Goal: Transaction & Acquisition: Purchase product/service

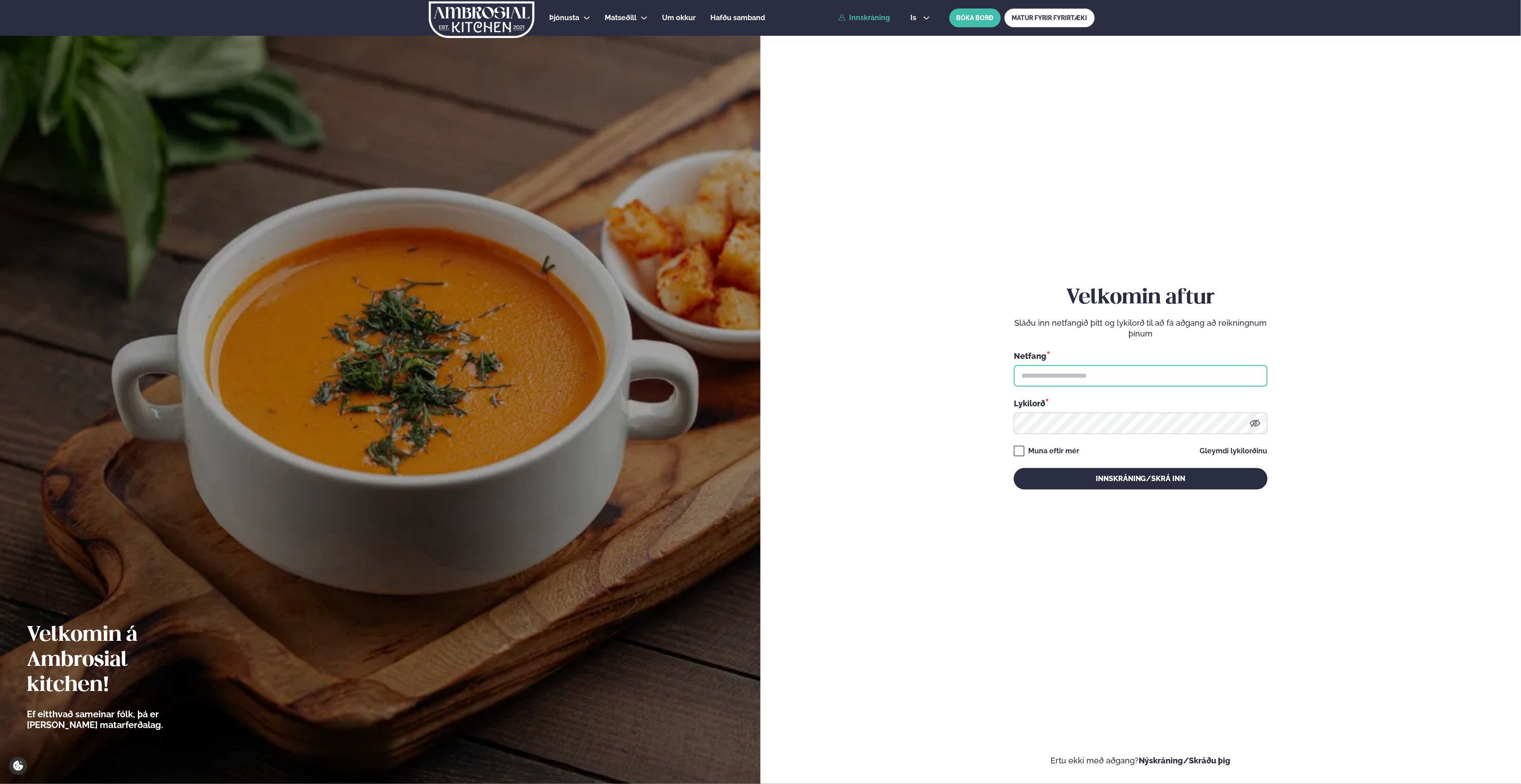
type input "**********"
click at [878, 17] on link "Innskráning" at bounding box center [864, 18] width 51 height 8
click at [1140, 476] on button "Innskráning/Skrá inn" at bounding box center [1140, 479] width 254 height 21
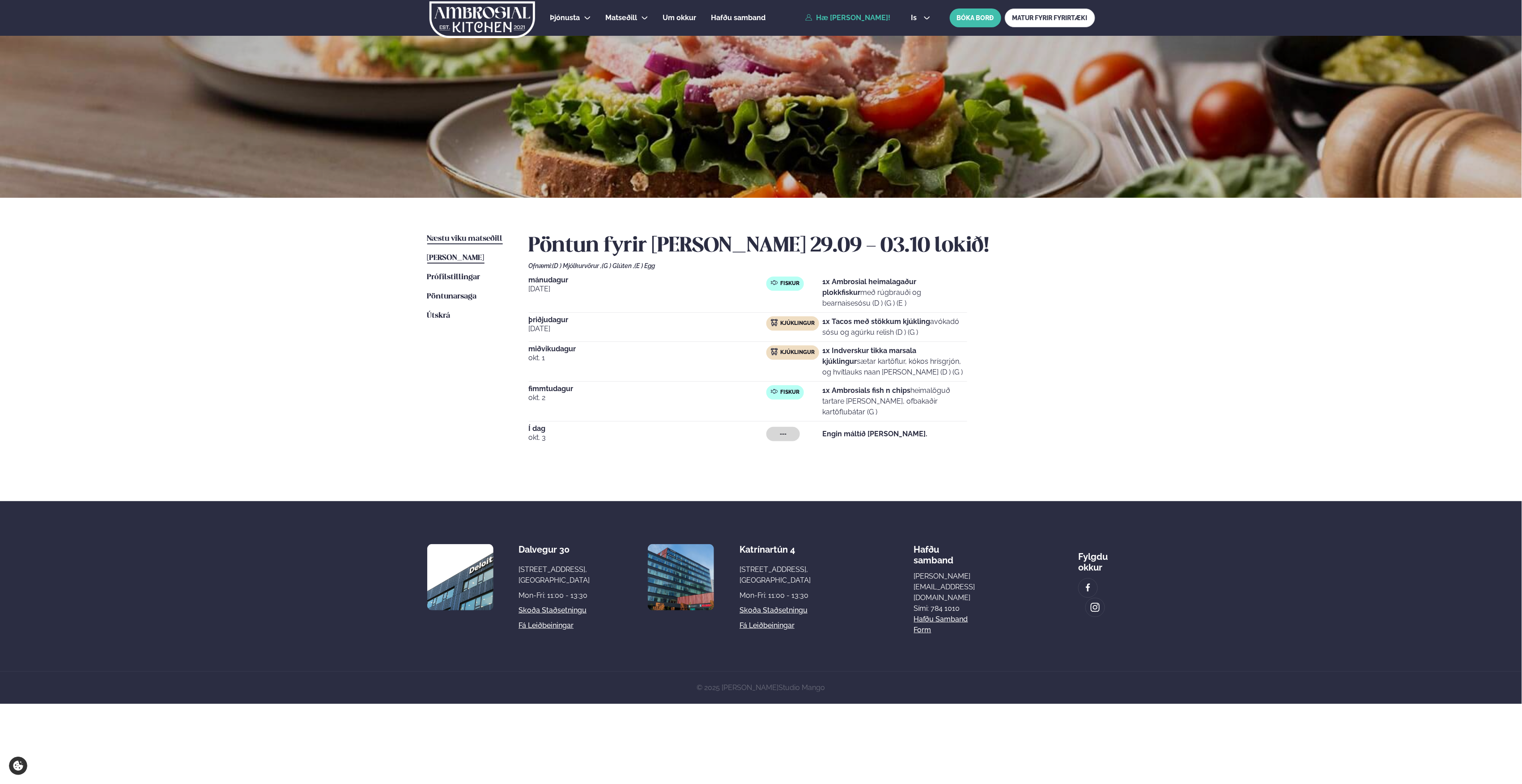
click at [468, 239] on span "Næstu viku matseðill" at bounding box center [465, 239] width 76 height 8
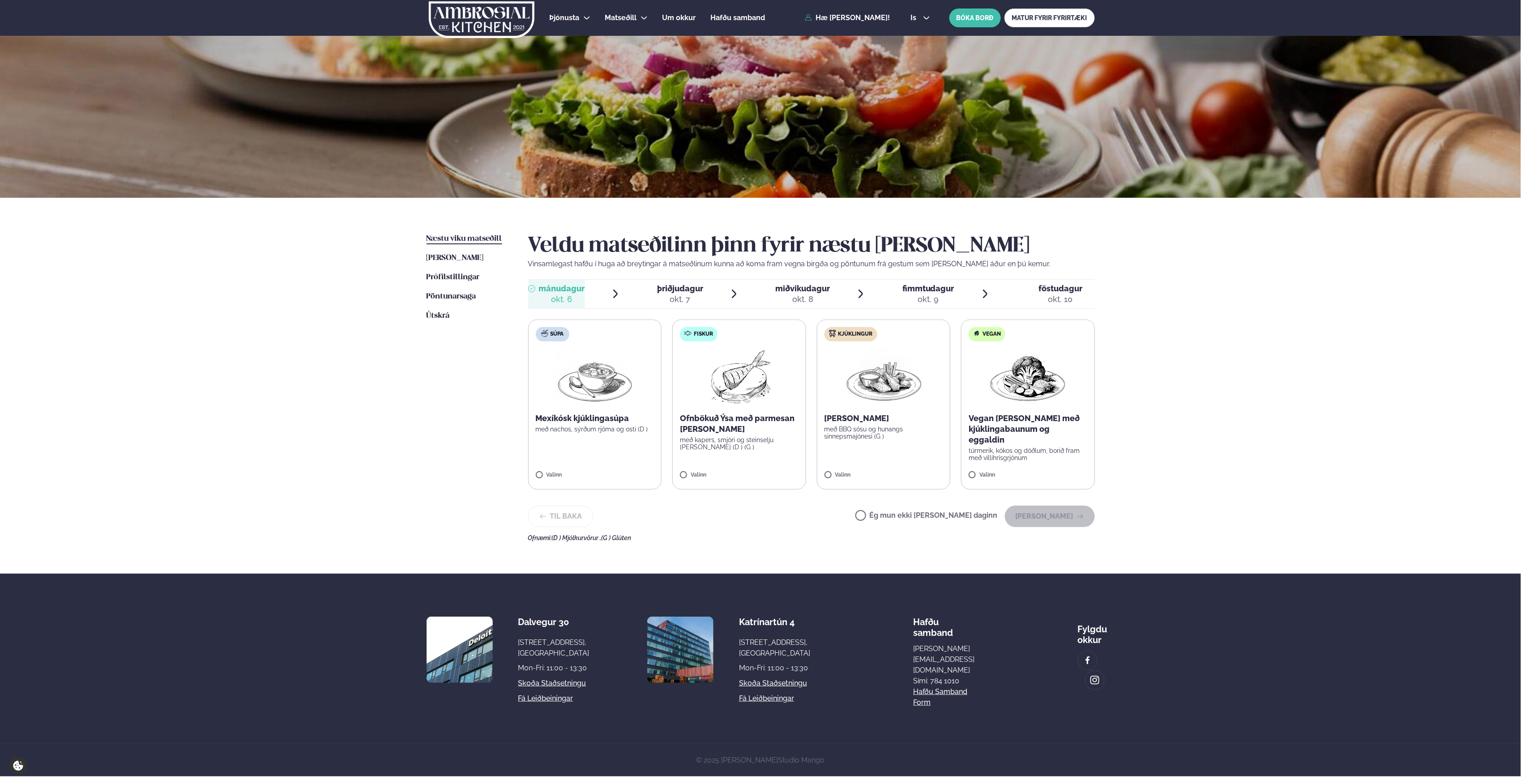
click at [736, 395] on img at bounding box center [740, 377] width 79 height 57
click at [1050, 513] on button "[PERSON_NAME]" at bounding box center [1050, 516] width 90 height 21
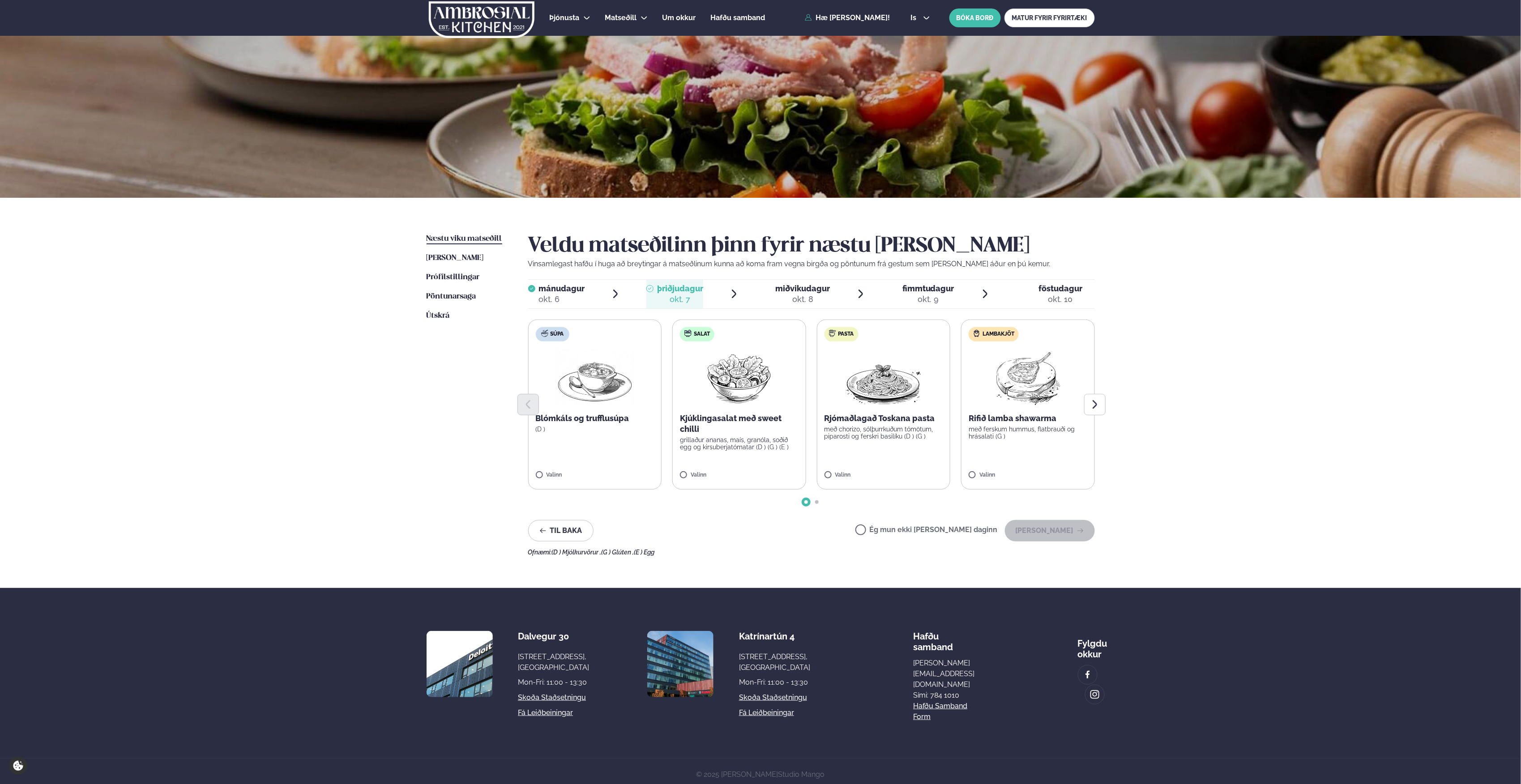
click at [893, 395] on div at bounding box center [811, 404] width 567 height 21
click at [890, 450] on label "Pasta Rjómaðlagað Toskana pasta með chorizo, sólþurrkuðum tómötum, piparosti og…" at bounding box center [884, 405] width 134 height 170
click at [1039, 529] on button "[PERSON_NAME]" at bounding box center [1050, 531] width 90 height 21
click at [566, 292] on span "mánudagur" at bounding box center [562, 288] width 46 height 9
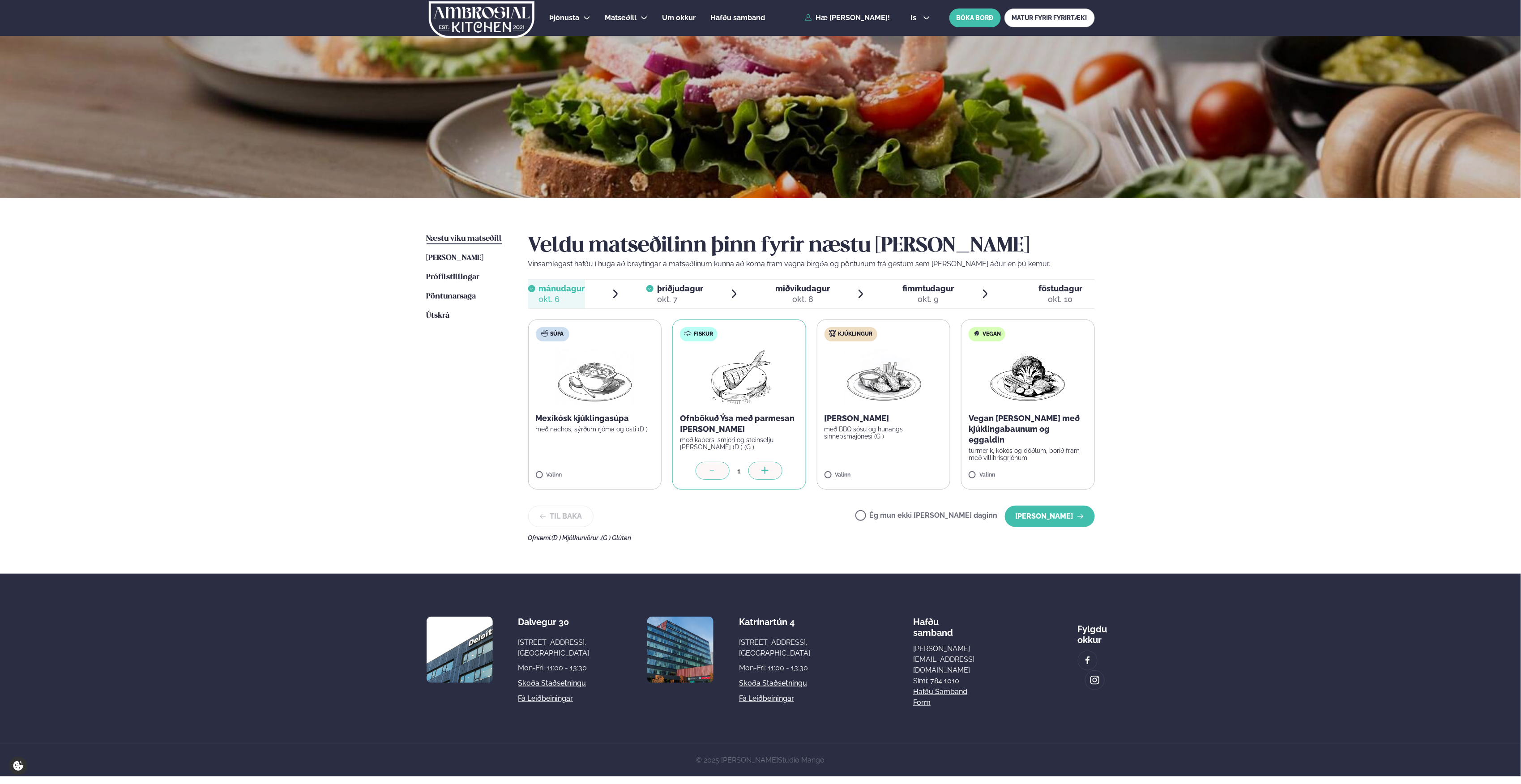
click at [786, 285] on span "miðvikudagur" at bounding box center [802, 288] width 54 height 9
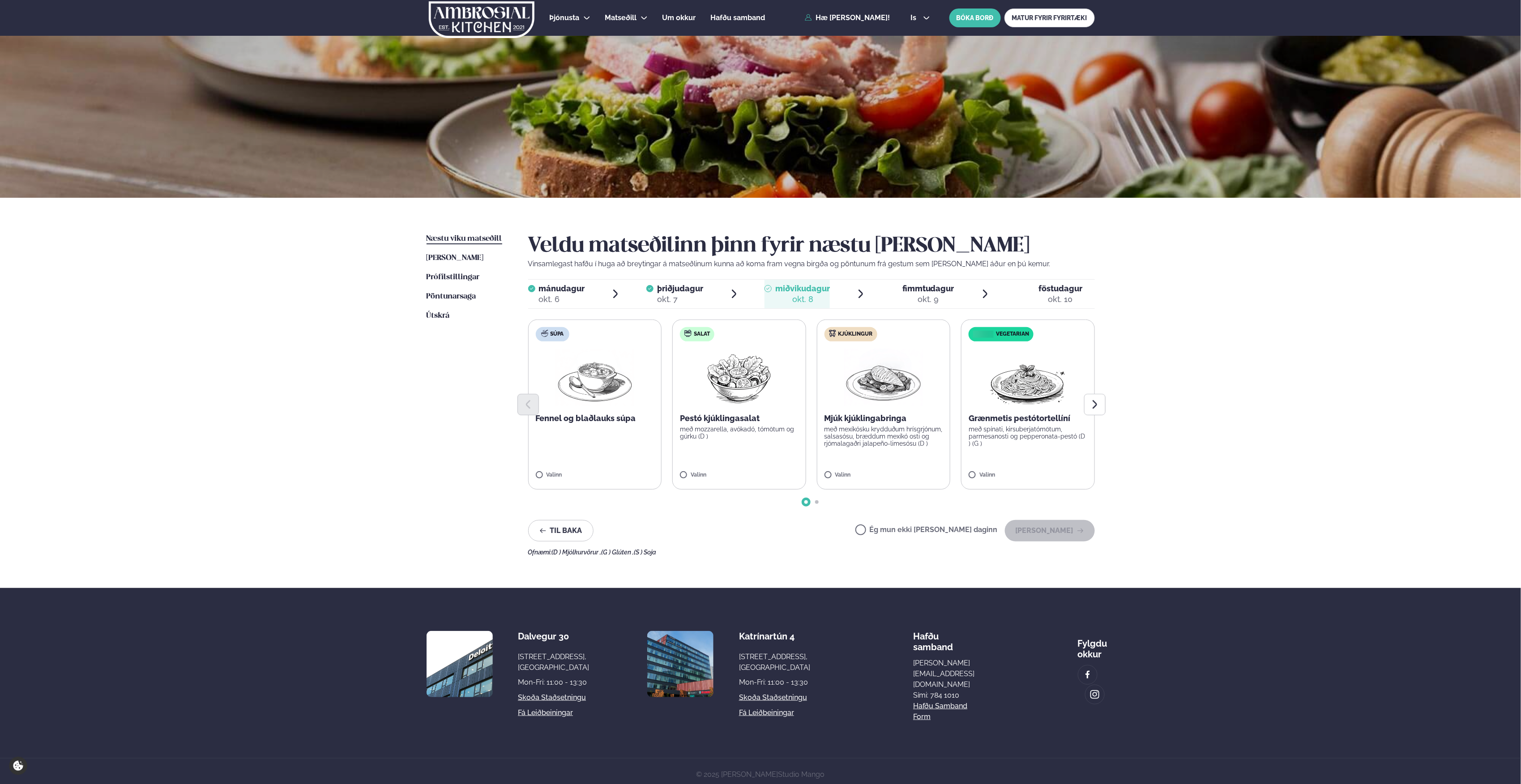
click at [874, 382] on img at bounding box center [883, 377] width 79 height 57
click at [1035, 529] on button "[PERSON_NAME]" at bounding box center [1050, 531] width 90 height 21
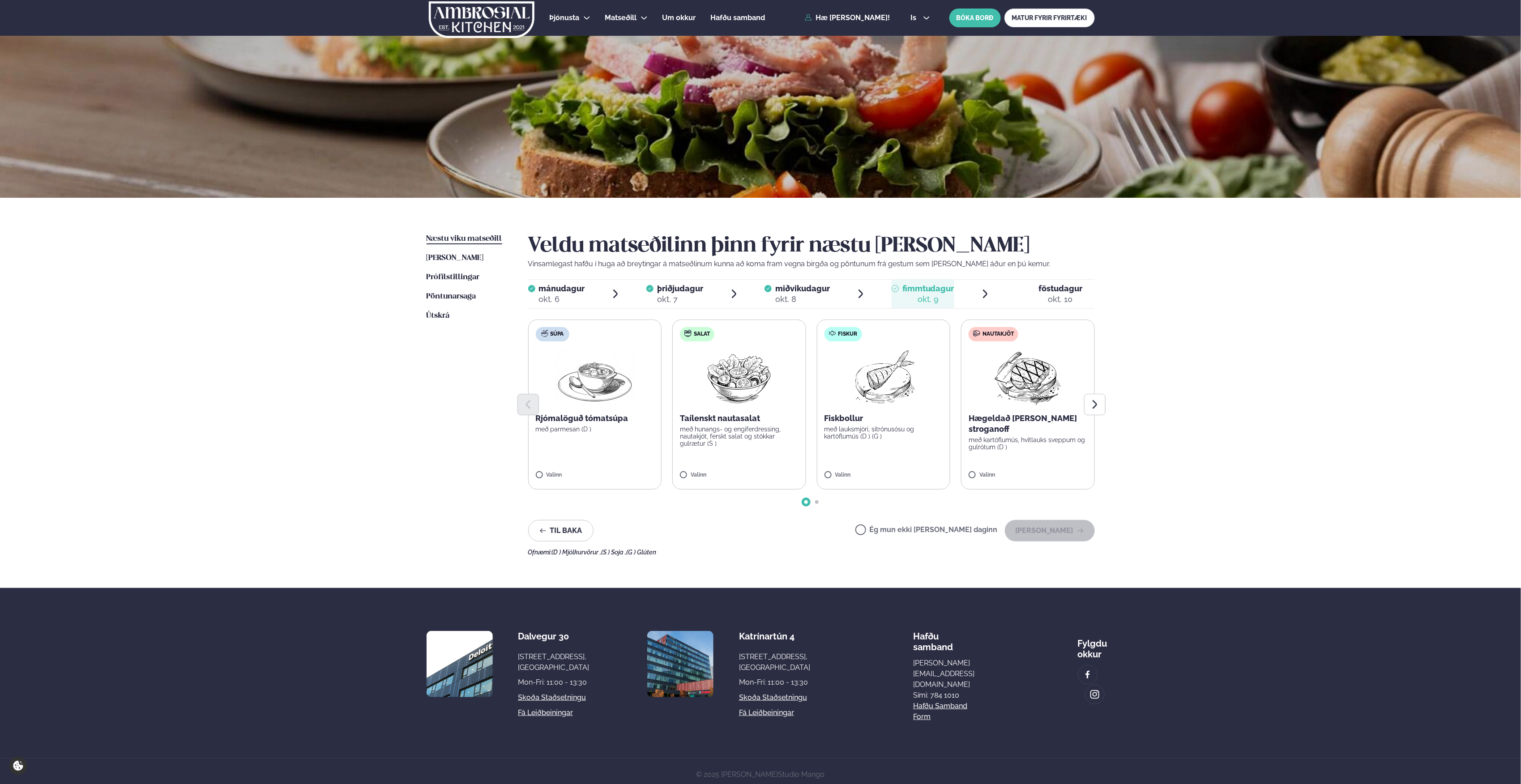
click at [935, 291] on span "fimmtudagur" at bounding box center [929, 288] width 52 height 9
click at [890, 385] on img at bounding box center [883, 377] width 79 height 57
click at [1053, 529] on button "[PERSON_NAME]" at bounding box center [1050, 531] width 90 height 21
